Goal: Transaction & Acquisition: Subscribe to service/newsletter

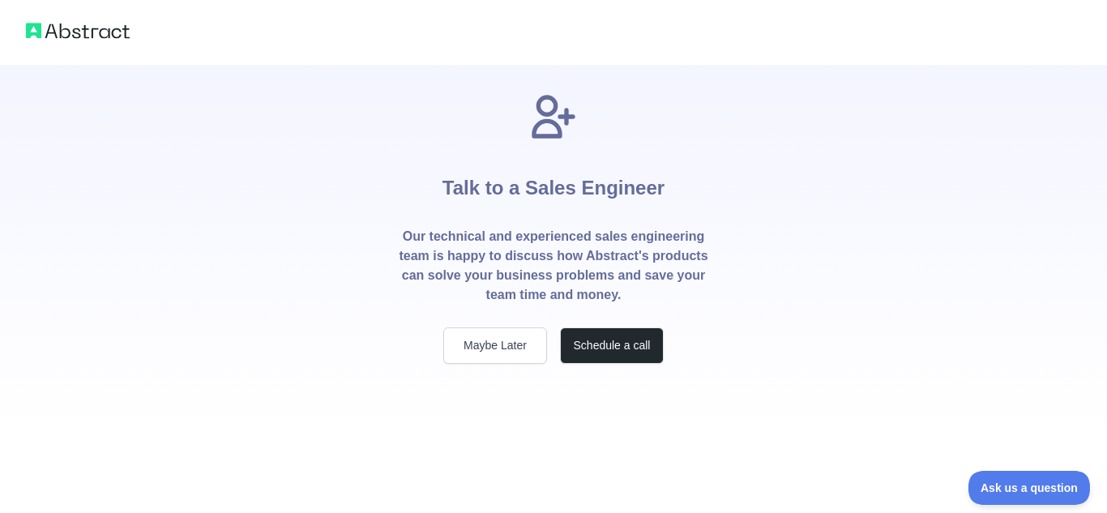
drag, startPoint x: 600, startPoint y: 121, endPoint x: 520, endPoint y: 117, distance: 79.5
click at [524, 118] on span "Talk to a Sales Engineer" at bounding box center [554, 159] width 222 height 136
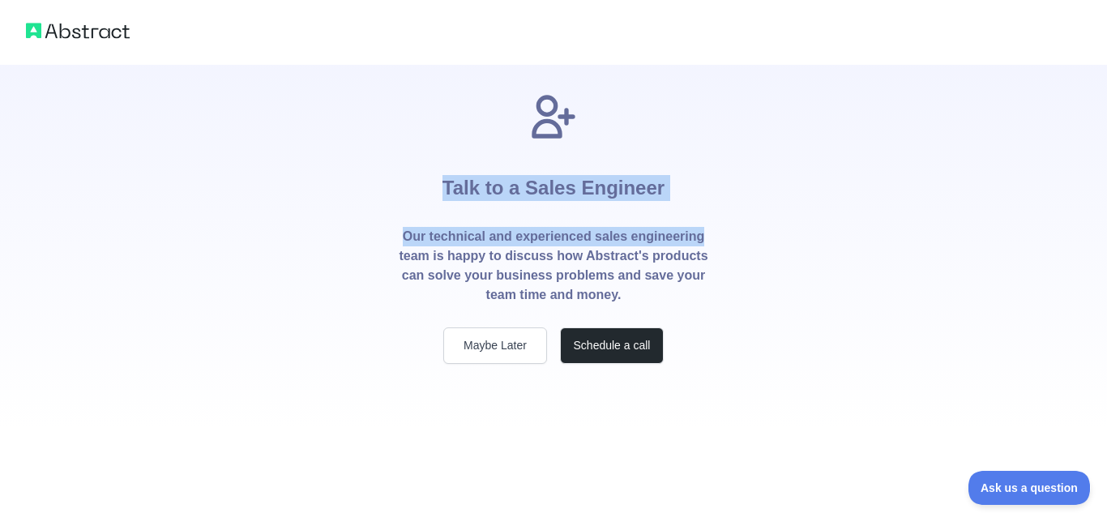
drag, startPoint x: 444, startPoint y: 167, endPoint x: 706, endPoint y: 220, distance: 267.0
click at [706, 220] on div "Talk to a Sales Engineer Our technical and experienced sales engineering team i…" at bounding box center [553, 227] width 363 height 273
click at [727, 186] on div "Talk to a Sales Engineer Our technical and experienced sales engineering team i…" at bounding box center [553, 227] width 363 height 273
drag, startPoint x: 727, startPoint y: 186, endPoint x: 456, endPoint y: 163, distance: 271.7
click at [456, 163] on div "Talk to a Sales Engineer Our technical and experienced sales engineering team i…" at bounding box center [553, 227] width 363 height 273
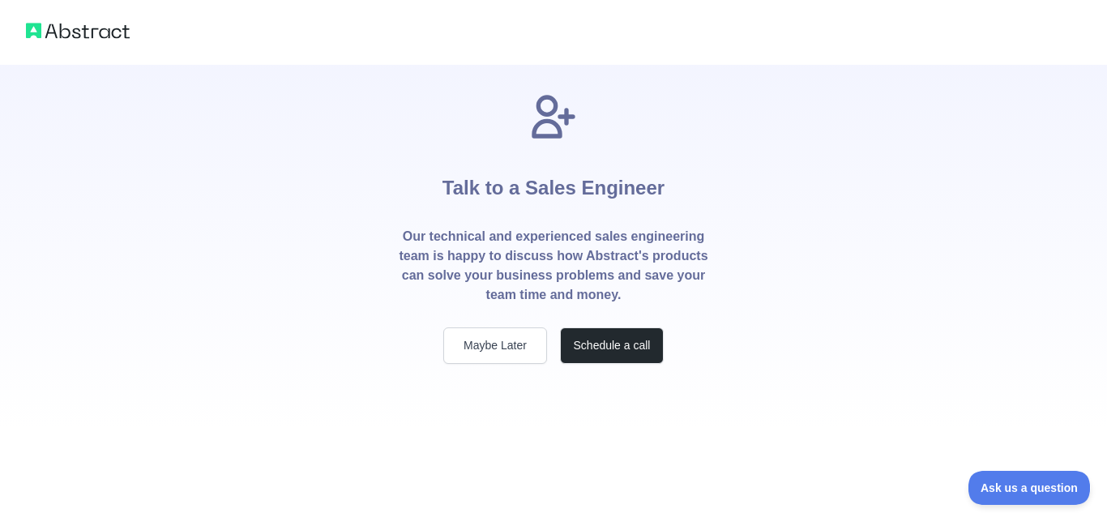
click at [394, 146] on div "Talk to a Sales Engineer Our technical and experienced sales engineering team i…" at bounding box center [553, 227] width 363 height 273
drag, startPoint x: 416, startPoint y: 159, endPoint x: 690, endPoint y: 189, distance: 275.6
click at [690, 189] on div "Talk to a Sales Engineer Our technical and experienced sales engineering team i…" at bounding box center [553, 227] width 363 height 273
click at [706, 173] on div "Talk to a Sales Engineer Our technical and experienced sales engineering team i…" at bounding box center [553, 227] width 363 height 273
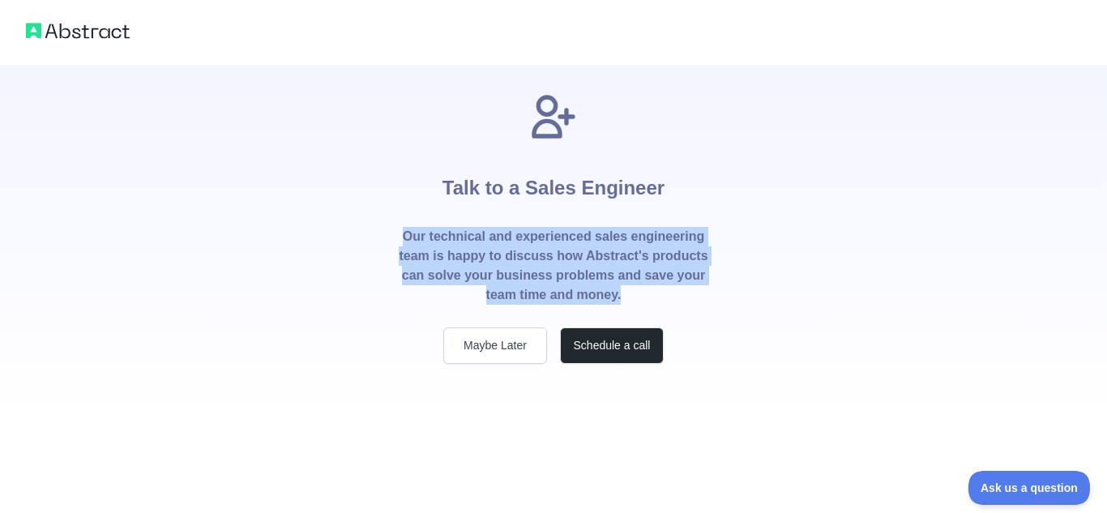
drag, startPoint x: 625, startPoint y: 296, endPoint x: 404, endPoint y: 233, distance: 229.1
click at [404, 233] on p "Our technical and experienced sales engineering team is happy to discuss how Ab…" at bounding box center [553, 266] width 311 height 78
click at [355, 205] on div "Talk to a Sales Engineer Our technical and experienced sales engineering team i…" at bounding box center [553, 214] width 1107 height 429
drag, startPoint x: 625, startPoint y: 302, endPoint x: 405, endPoint y: 239, distance: 228.3
click at [405, 239] on p "Our technical and experienced sales engineering team is happy to discuss how Ab…" at bounding box center [553, 266] width 311 height 78
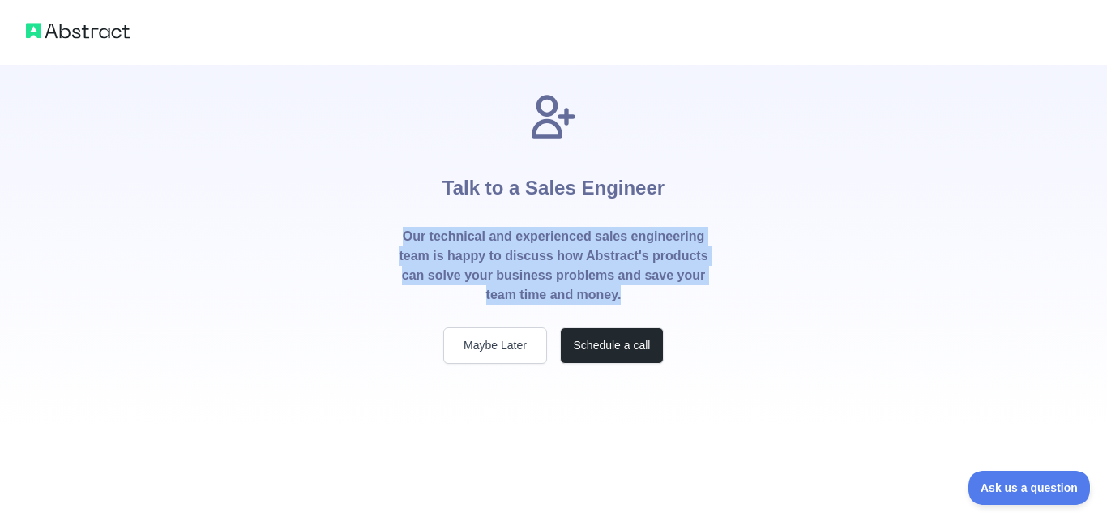
click at [377, 222] on div "Talk to a Sales Engineer Our technical and experienced sales engineering team i…" at bounding box center [553, 227] width 363 height 273
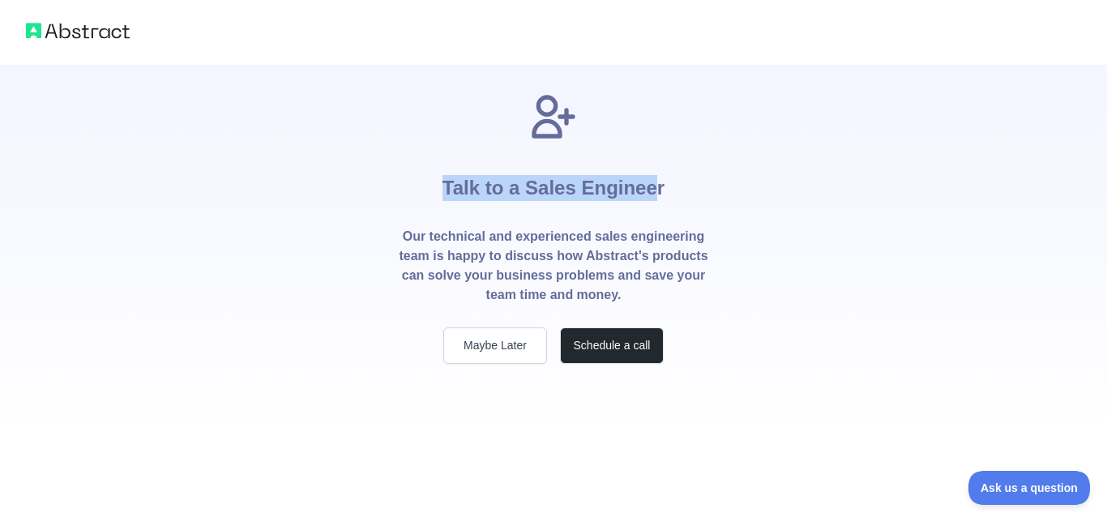
drag, startPoint x: 439, startPoint y: 183, endPoint x: 656, endPoint y: 179, distance: 217.2
click at [656, 179] on div "Talk to a Sales Engineer Our technical and experienced sales engineering team i…" at bounding box center [553, 227] width 363 height 273
click at [677, 169] on div "Talk to a Sales Engineer Our technical and experienced sales engineering team i…" at bounding box center [553, 227] width 363 height 273
drag, startPoint x: 601, startPoint y: 140, endPoint x: 498, endPoint y: 100, distance: 110.6
click at [498, 100] on span "Talk to a Sales Engineer" at bounding box center [554, 159] width 222 height 136
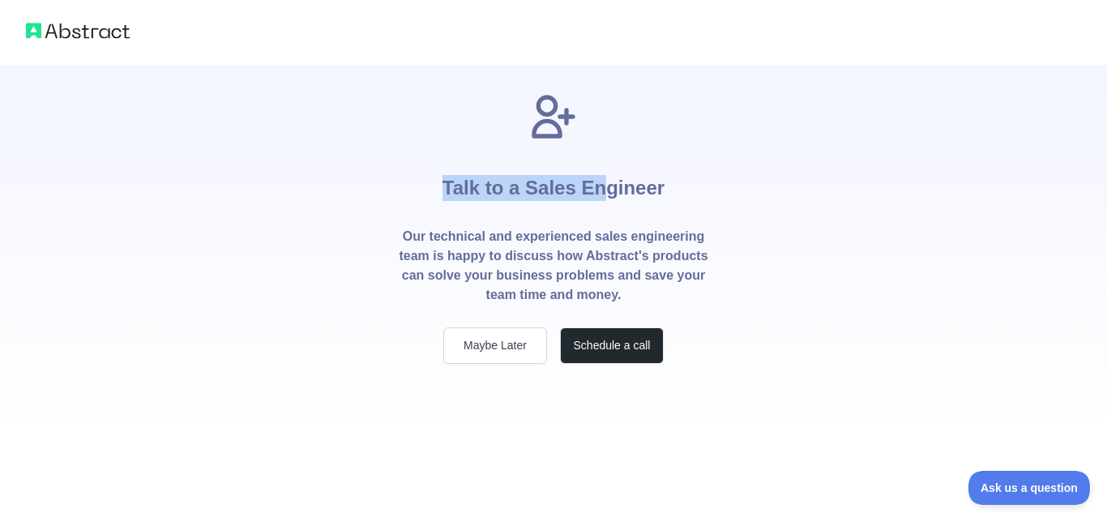
click at [475, 122] on span "Talk to a Sales Engineer" at bounding box center [554, 159] width 222 height 136
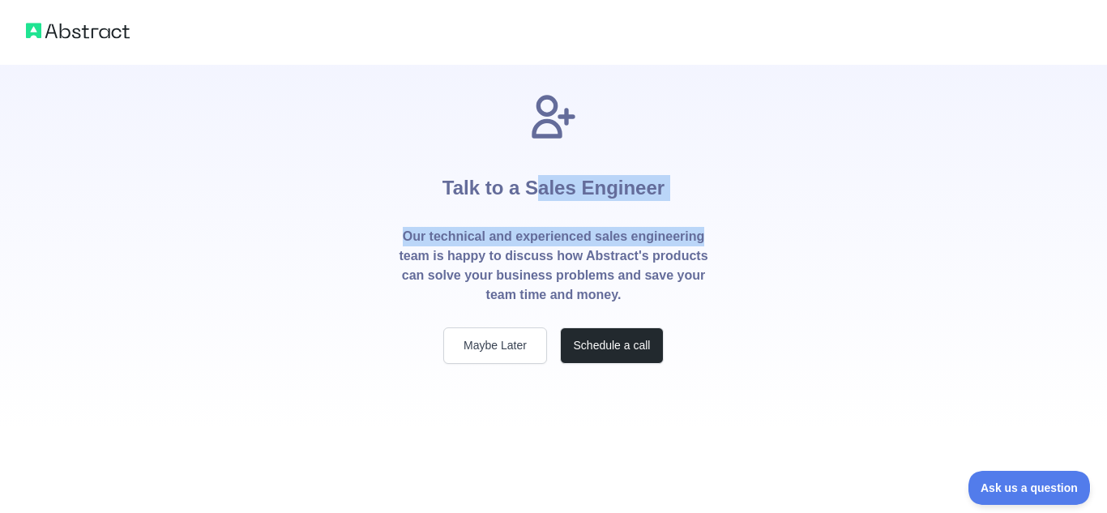
drag, startPoint x: 680, startPoint y: 199, endPoint x: 525, endPoint y: 182, distance: 155.7
click at [535, 179] on div "Talk to a Sales Engineer Our technical and experienced sales engineering team i…" at bounding box center [553, 227] width 363 height 273
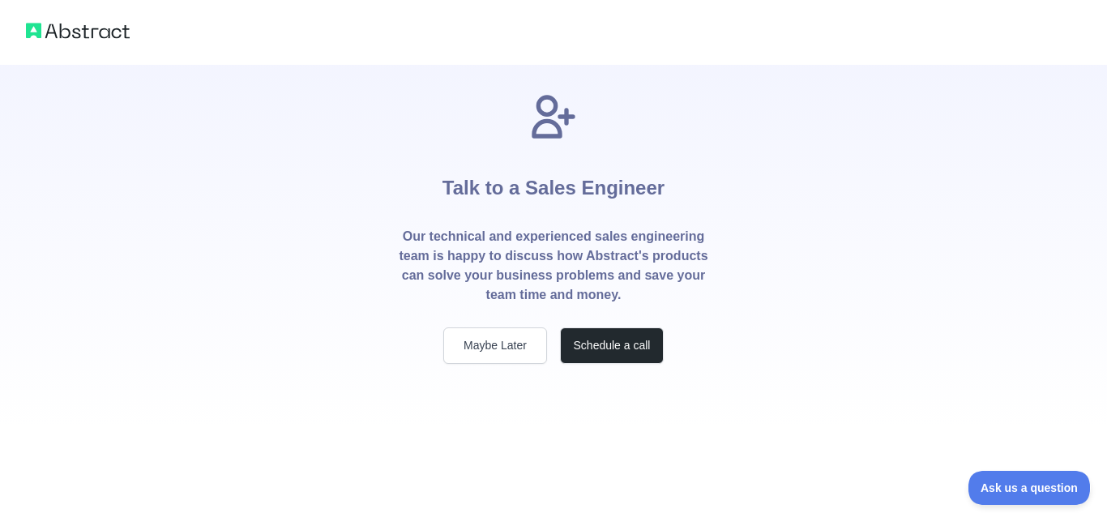
drag, startPoint x: 456, startPoint y: 181, endPoint x: 456, endPoint y: 195, distance: 13.8
click at [456, 195] on h1 "Talk to a Sales Engineer" at bounding box center [554, 185] width 222 height 84
click at [525, 344] on button "Maybe Later" at bounding box center [495, 345] width 104 height 36
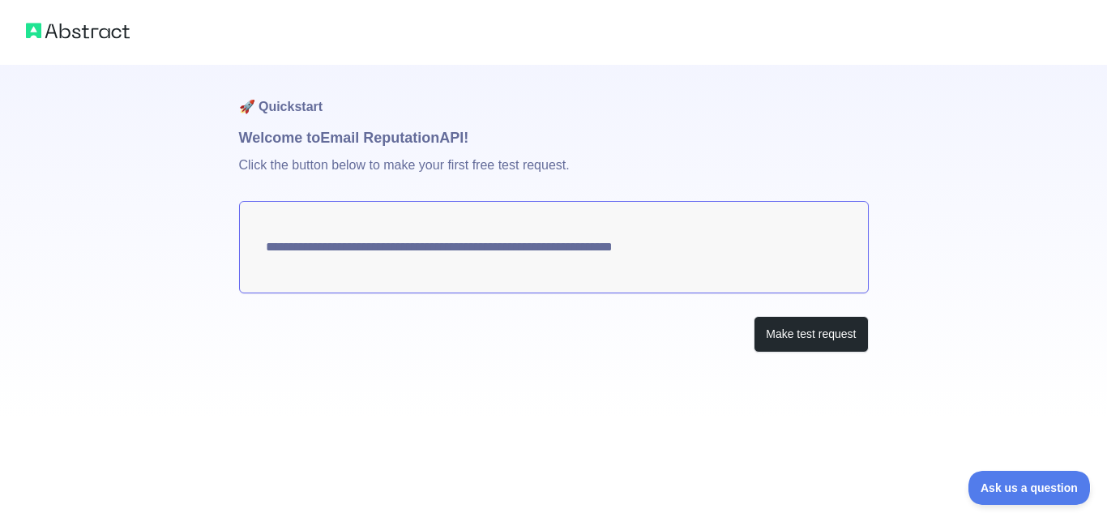
click at [666, 256] on textarea "**********" at bounding box center [554, 247] width 630 height 92
click at [829, 322] on button "Make test request" at bounding box center [811, 334] width 114 height 36
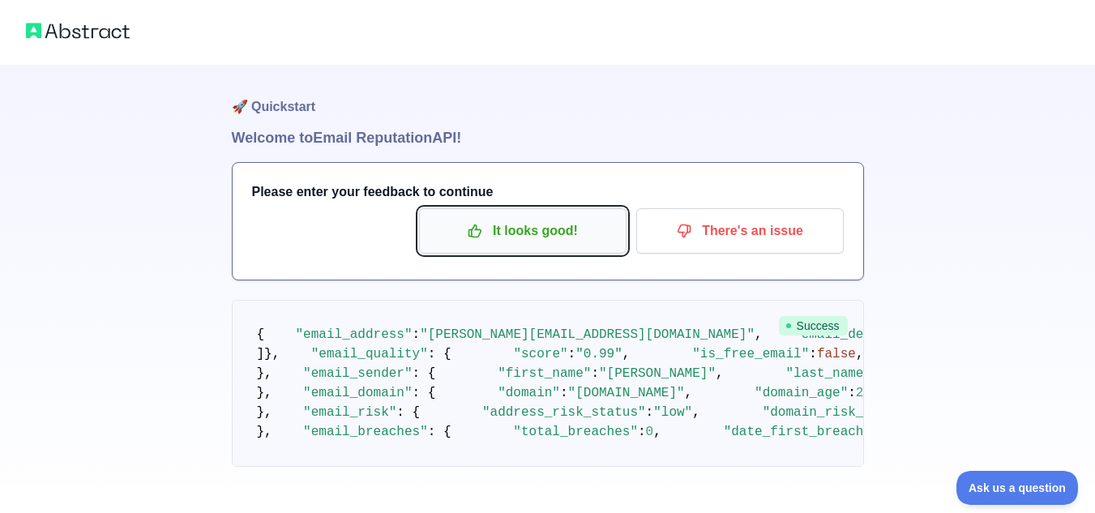
click at [590, 225] on p "It looks good!" at bounding box center [522, 231] width 183 height 28
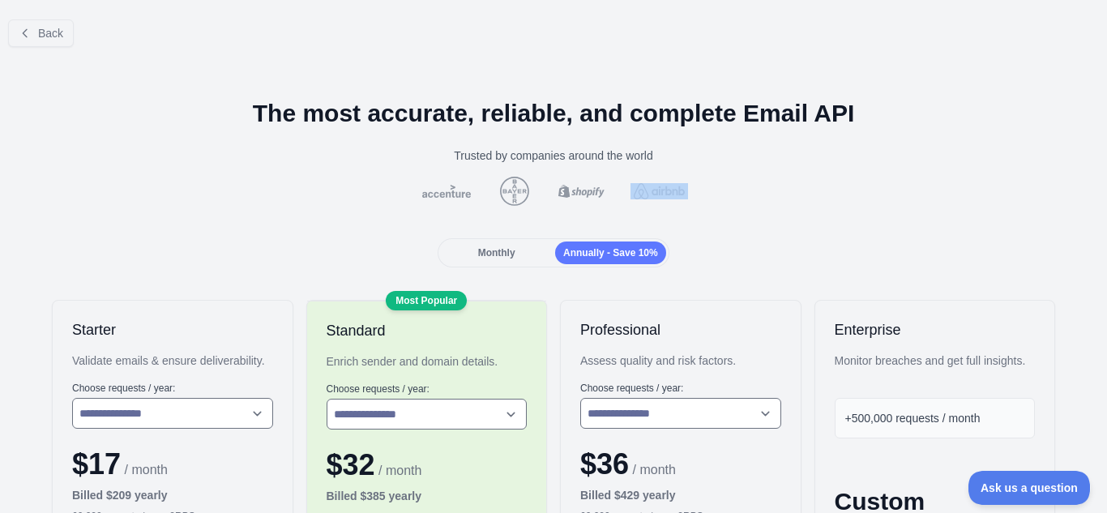
drag, startPoint x: 407, startPoint y: 212, endPoint x: 723, endPoint y: 188, distance: 317.0
click at [723, 188] on div at bounding box center [553, 191] width 1081 height 29
click at [500, 256] on span "Monthly" at bounding box center [496, 252] width 37 height 11
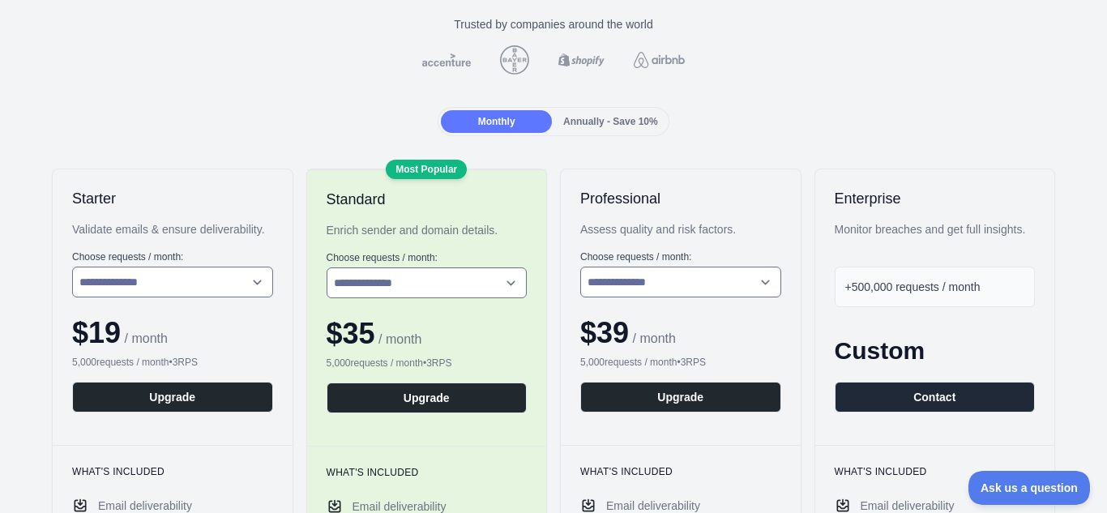
scroll to position [162, 0]
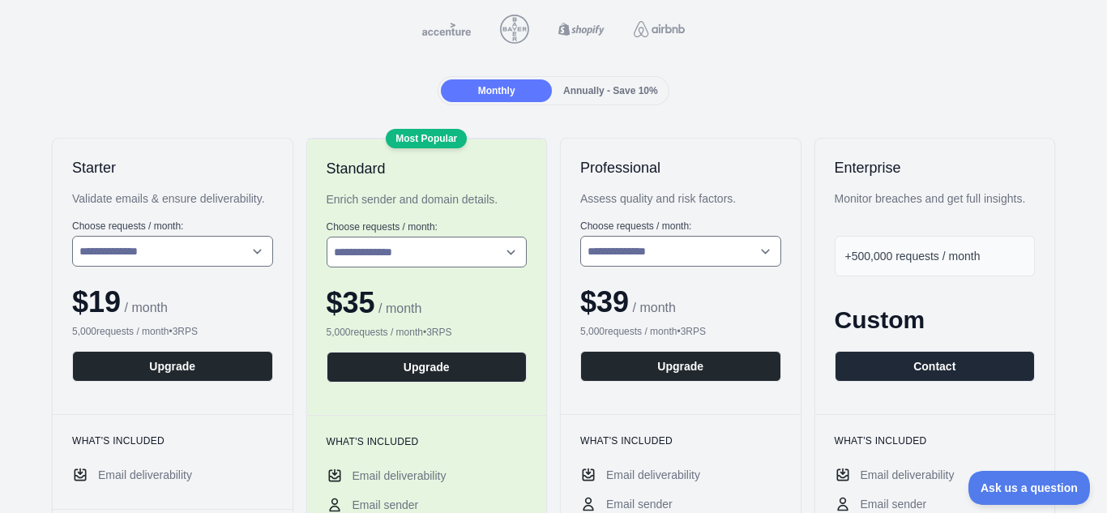
click at [572, 94] on span "Annually - Save 10%" at bounding box center [610, 90] width 95 height 11
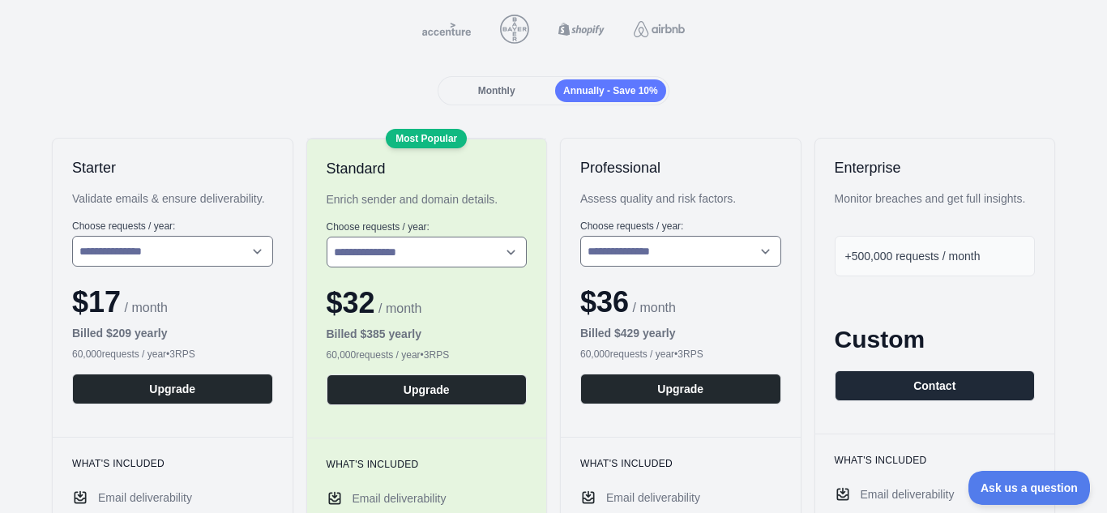
click at [518, 88] on div "Monthly" at bounding box center [496, 90] width 111 height 23
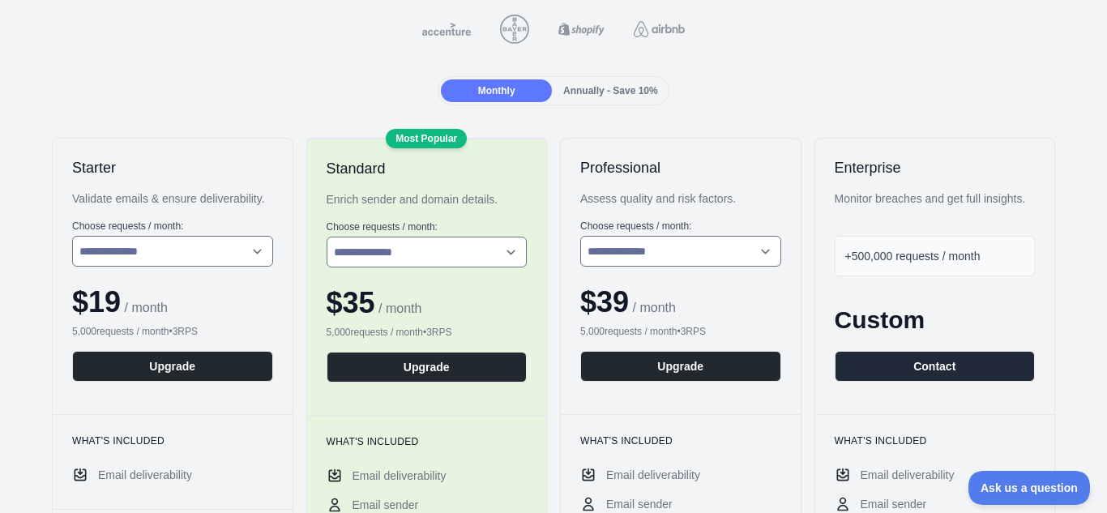
click at [584, 83] on div "Annually - Save 10%" at bounding box center [610, 90] width 111 height 23
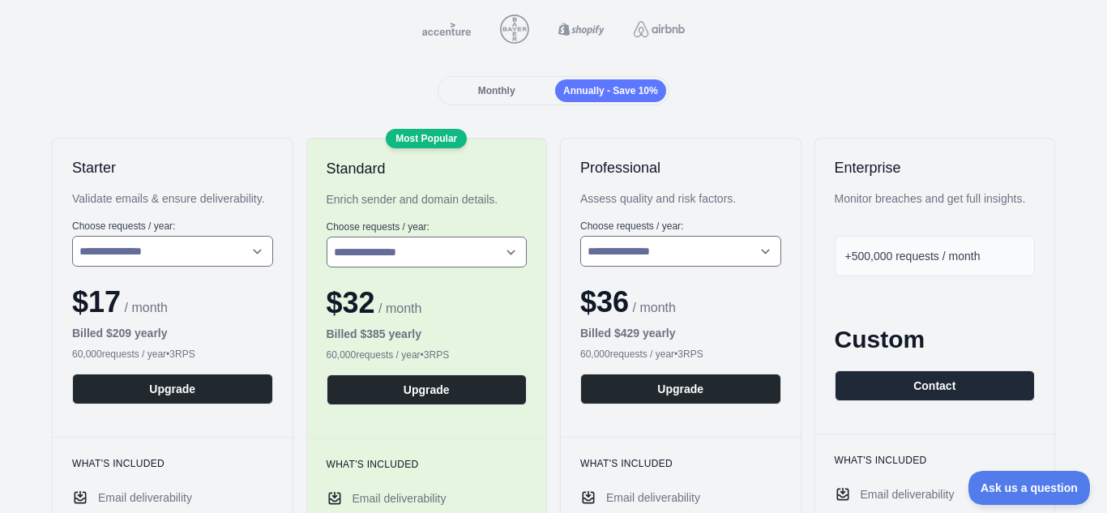
click at [507, 78] on div "Monthly Annually - Save 10%" at bounding box center [553, 90] width 231 height 29
click at [506, 86] on span "Monthly" at bounding box center [496, 90] width 37 height 11
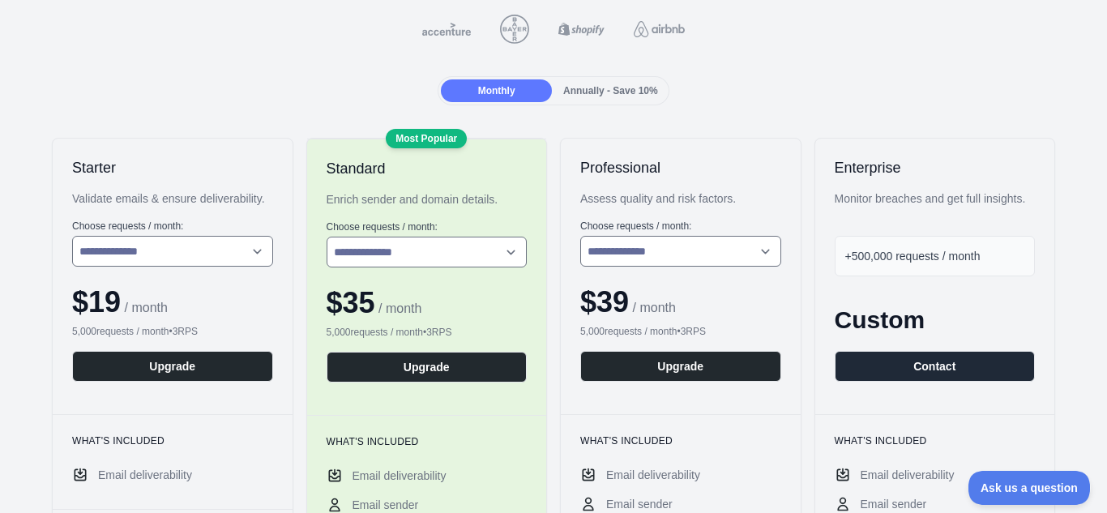
click at [634, 81] on div "Annually - Save 10%" at bounding box center [610, 90] width 111 height 23
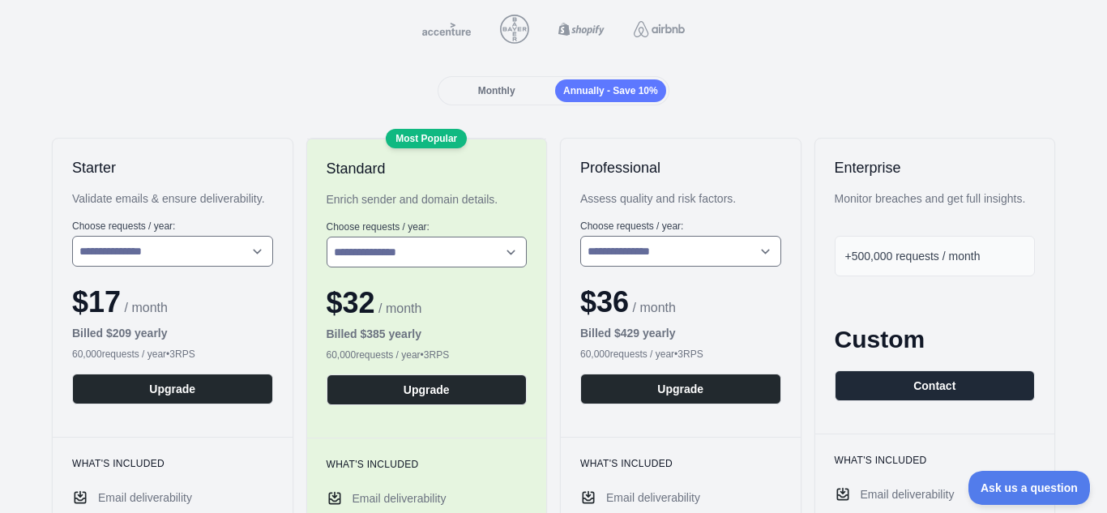
click at [511, 88] on span "Monthly" at bounding box center [496, 90] width 37 height 11
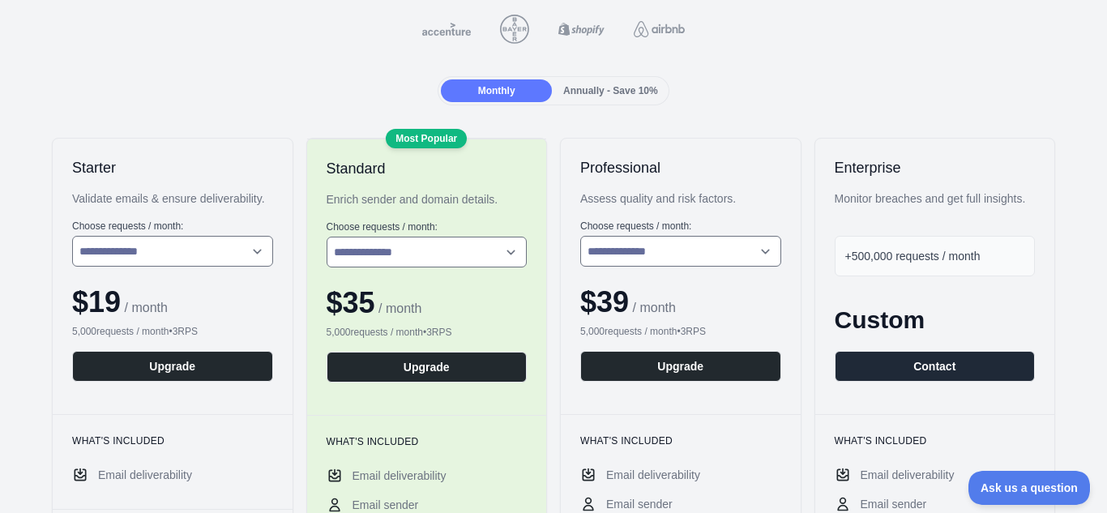
click at [598, 92] on span "Annually - Save 10%" at bounding box center [610, 90] width 95 height 11
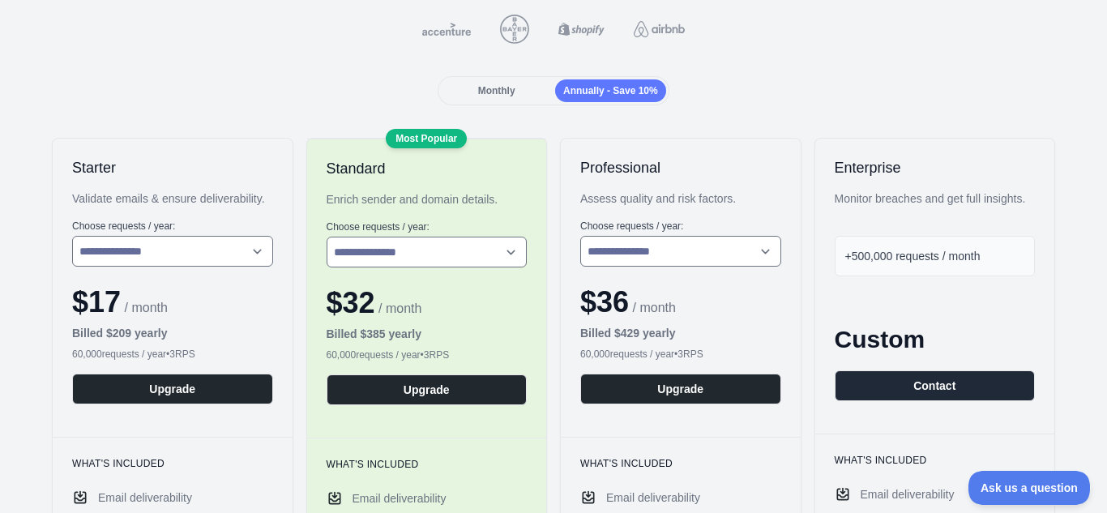
click at [487, 89] on span "Monthly" at bounding box center [496, 90] width 37 height 11
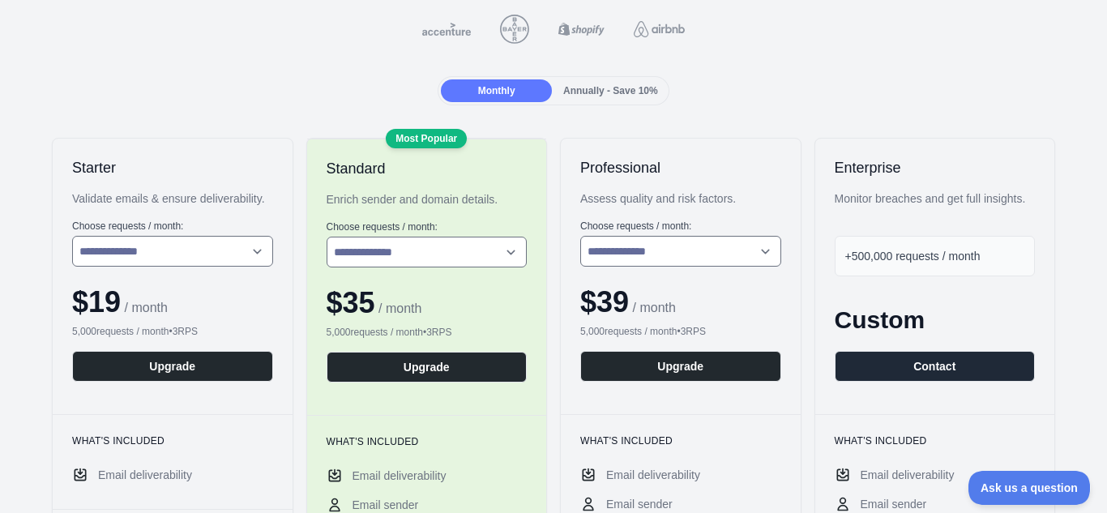
click at [596, 88] on span "Annually - Save 10%" at bounding box center [610, 90] width 95 height 11
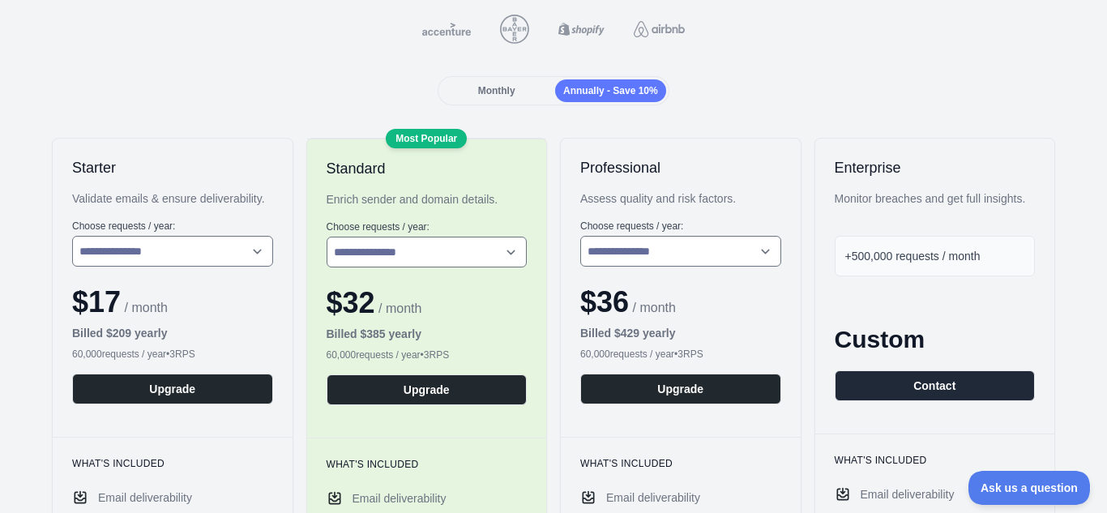
click at [493, 95] on span "Monthly" at bounding box center [496, 90] width 37 height 11
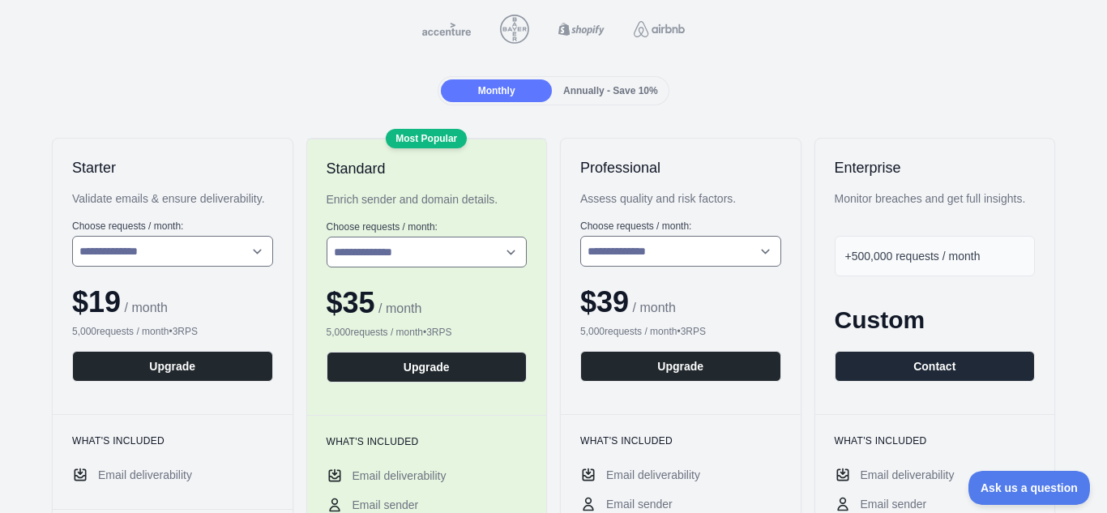
click at [574, 88] on span "Annually - Save 10%" at bounding box center [610, 90] width 95 height 11
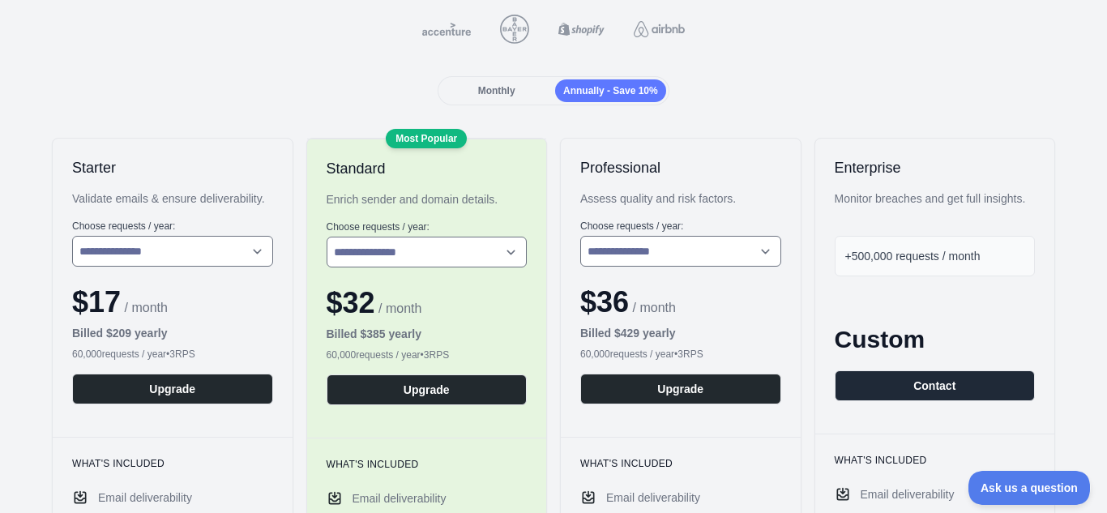
click at [503, 88] on span "Monthly" at bounding box center [496, 90] width 37 height 11
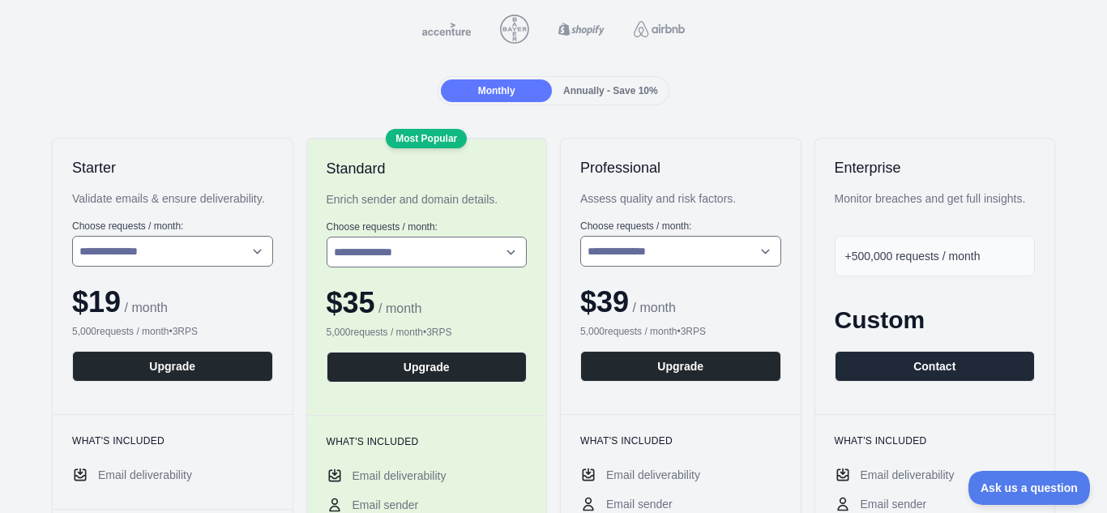
click at [591, 79] on div "Monthly Annually - Save 10%" at bounding box center [553, 90] width 231 height 29
click at [622, 94] on span "Annually - Save 10%" at bounding box center [610, 90] width 95 height 11
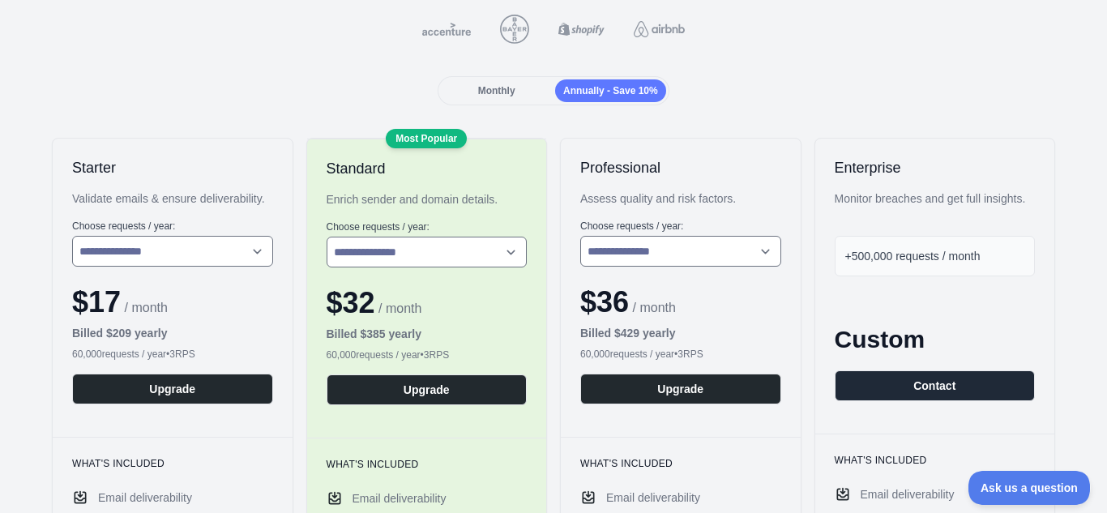
click at [489, 87] on span "Monthly" at bounding box center [496, 90] width 37 height 11
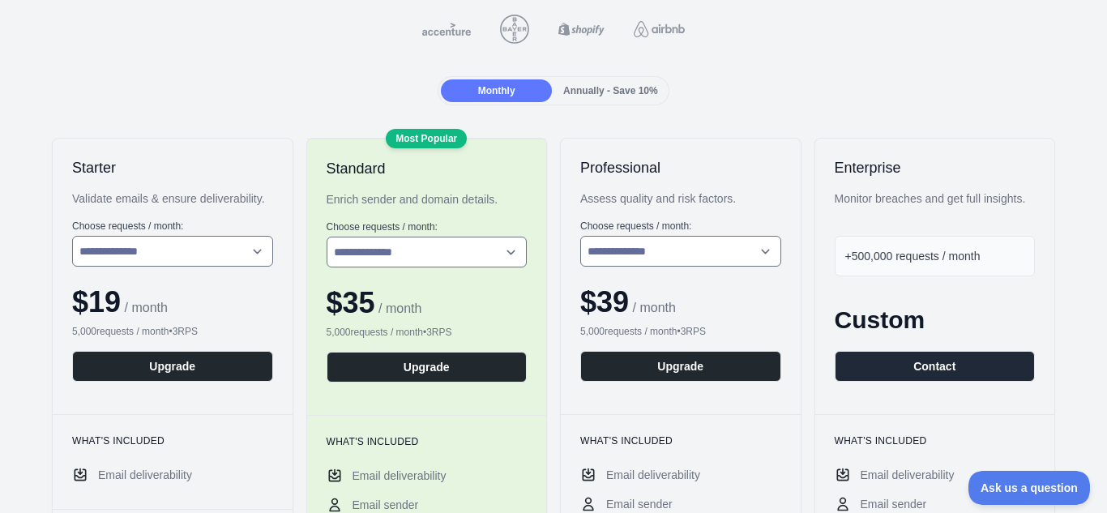
click at [595, 88] on span "Annually - Save 10%" at bounding box center [610, 90] width 95 height 11
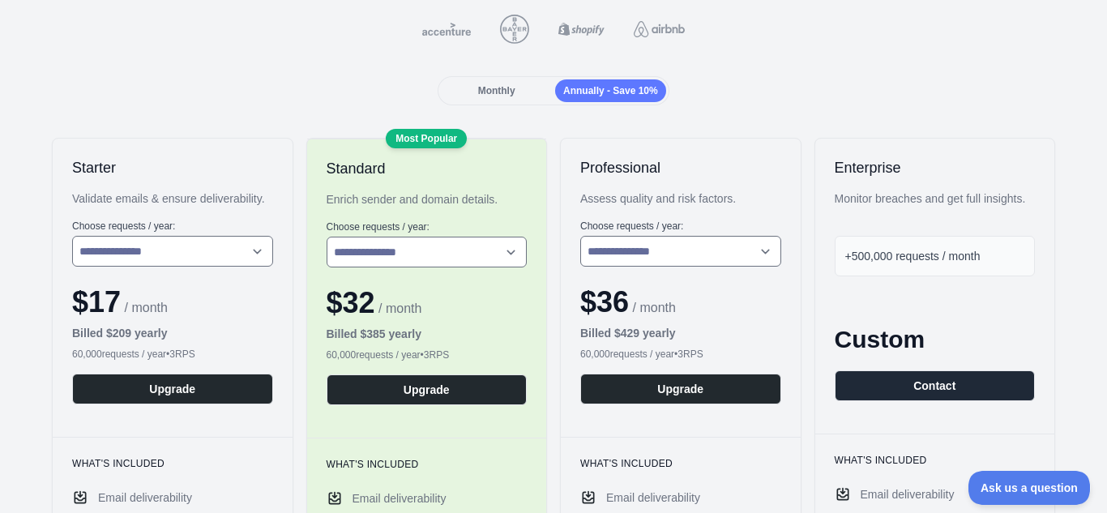
click at [495, 79] on div "Monthly Annually - Save 10%" at bounding box center [553, 90] width 231 height 29
click at [501, 85] on span "Monthly" at bounding box center [496, 90] width 37 height 11
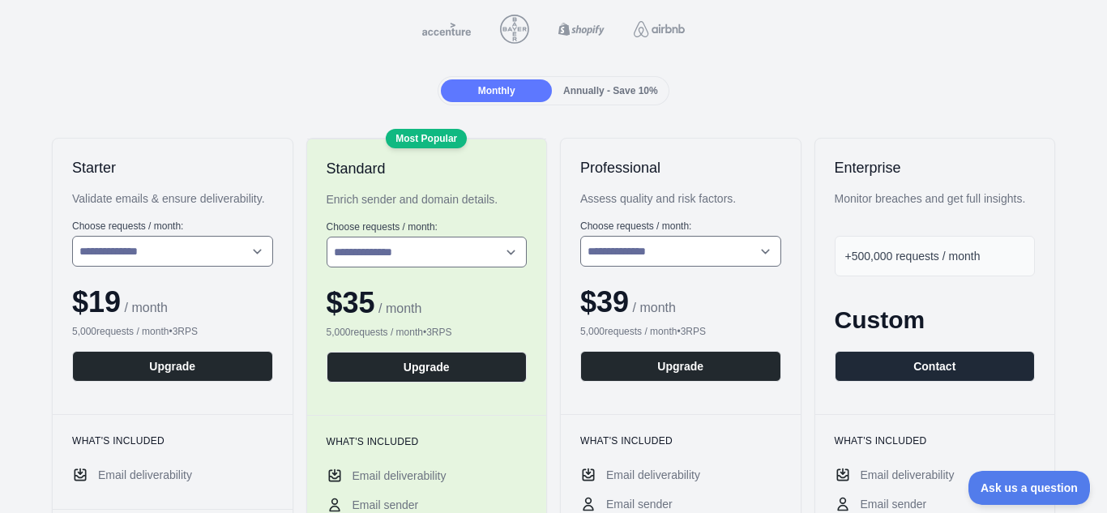
click at [572, 93] on span "Annually - Save 10%" at bounding box center [610, 90] width 95 height 11
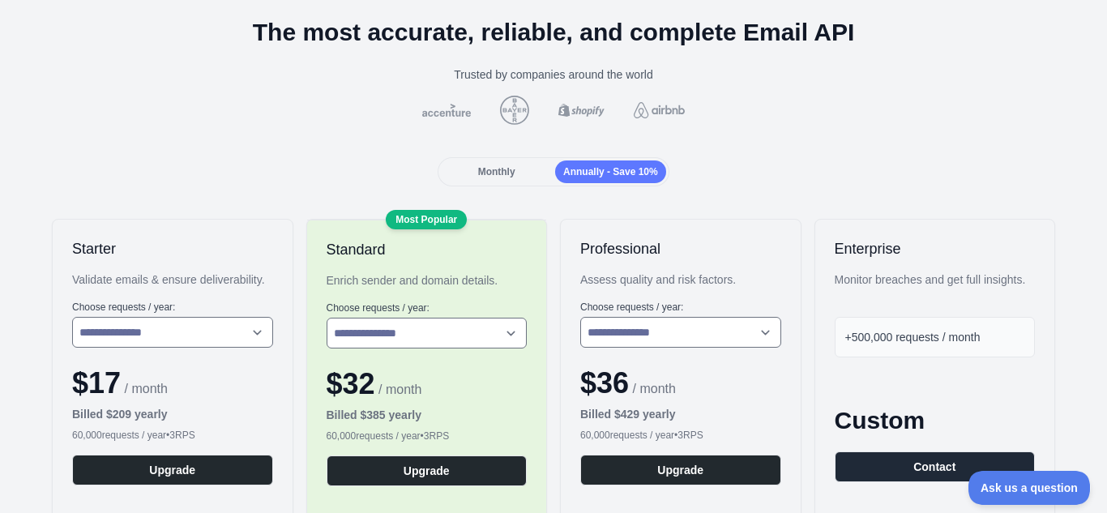
scroll to position [0, 0]
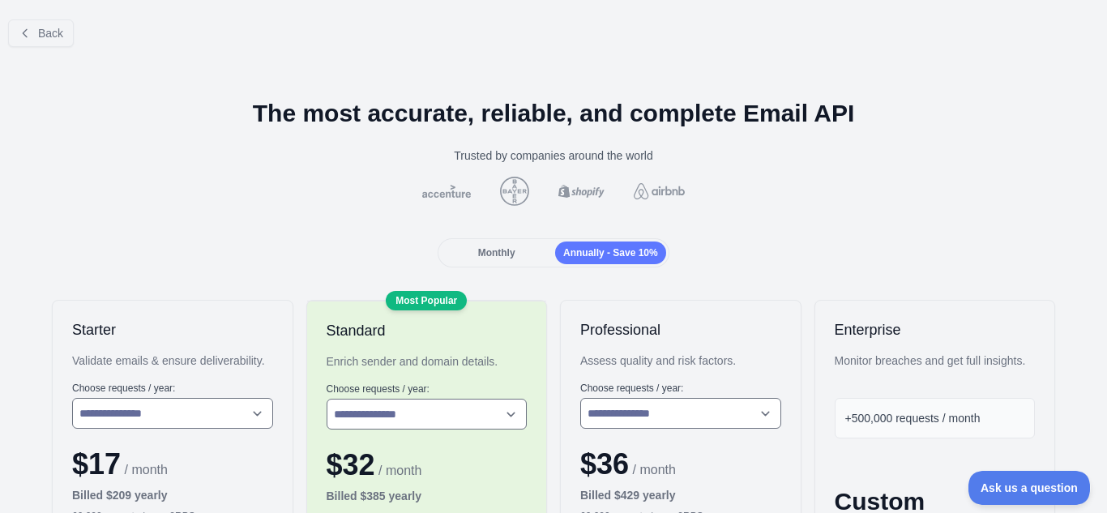
click at [474, 247] on div "Monthly" at bounding box center [496, 253] width 111 height 23
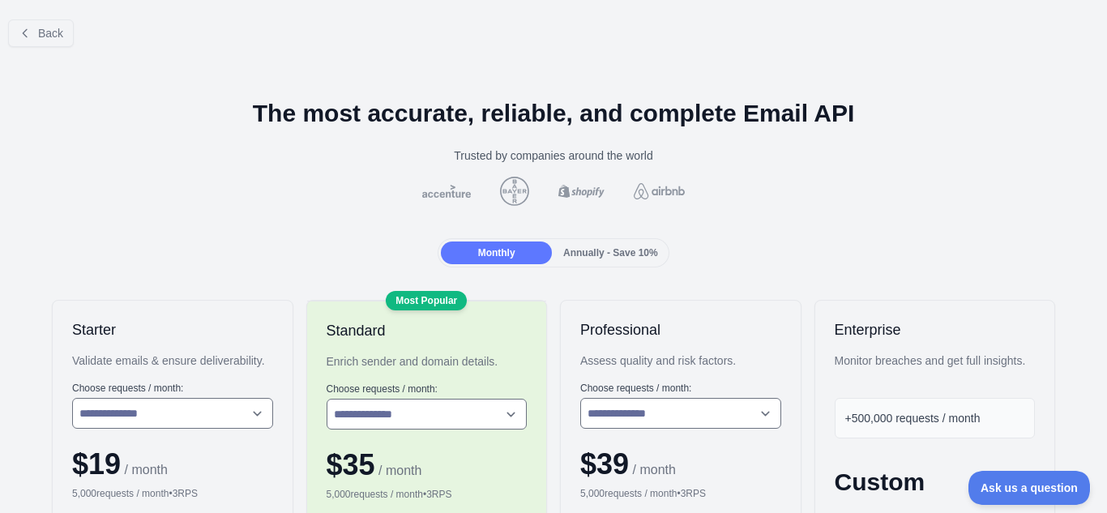
click at [438, 187] on img at bounding box center [446, 191] width 55 height 13
click at [509, 202] on img at bounding box center [515, 191] width 36 height 29
click at [580, 186] on img at bounding box center [581, 191] width 53 height 13
click at [462, 187] on img at bounding box center [446, 191] width 55 height 13
click at [11, 33] on button "Back" at bounding box center [41, 33] width 66 height 28
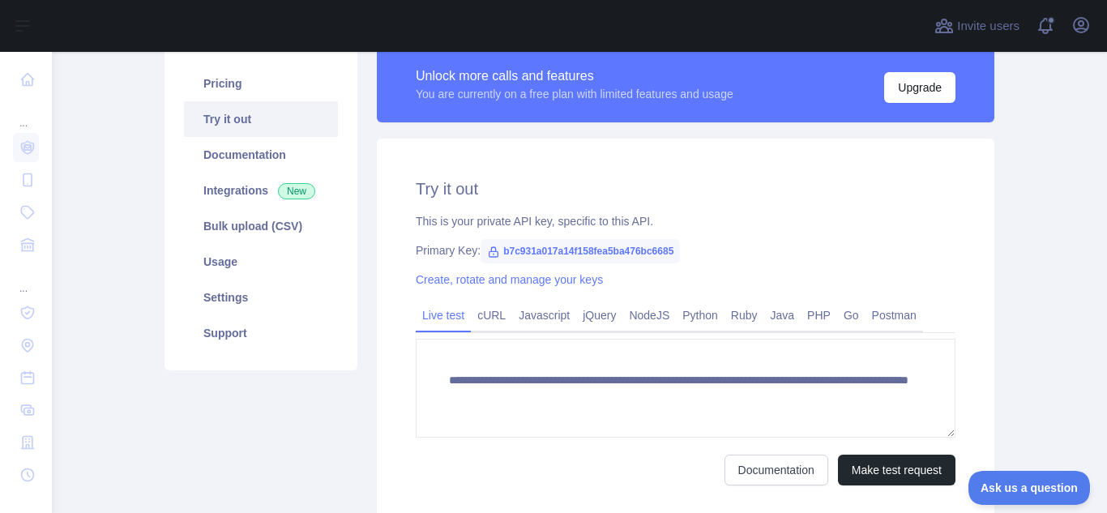
scroll to position [257, 0]
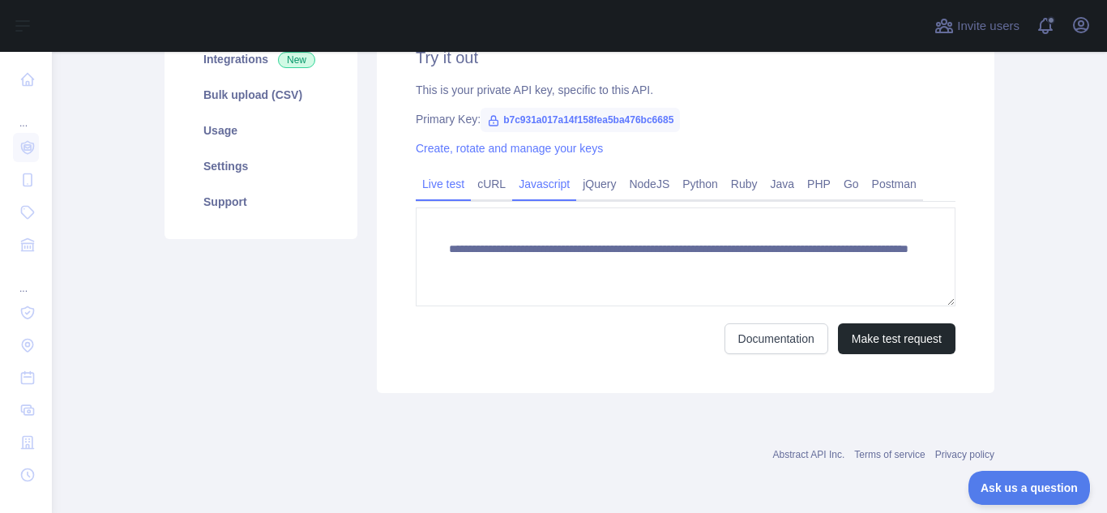
click at [545, 187] on link "Javascript" at bounding box center [544, 184] width 64 height 26
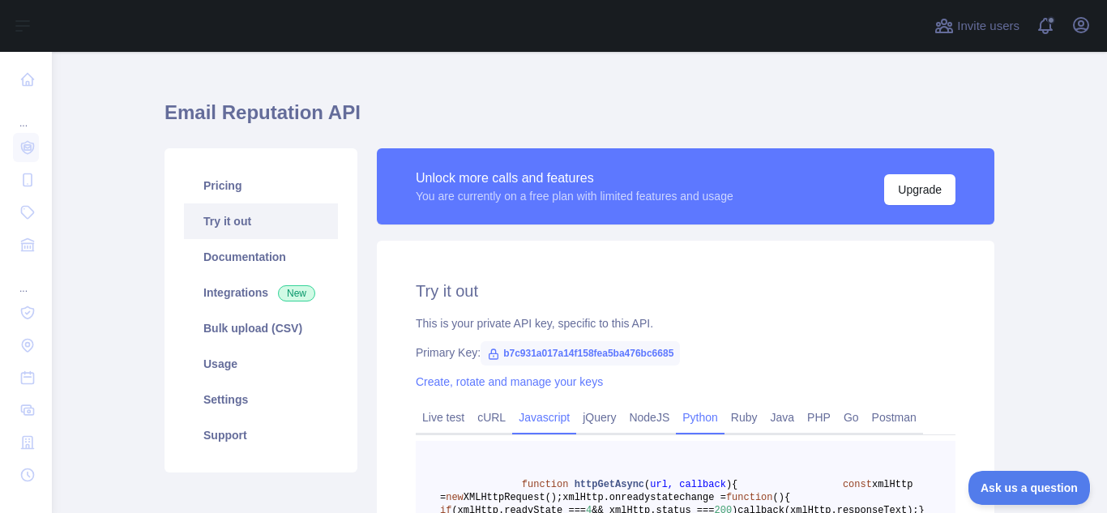
scroll to position [0, 0]
